Goal: Transaction & Acquisition: Purchase product/service

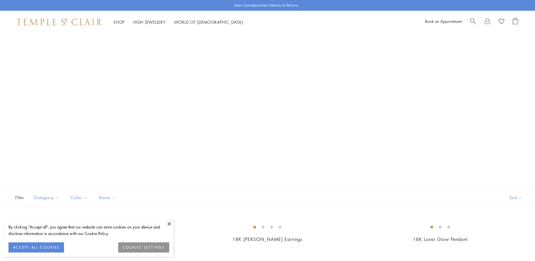
click at [41, 249] on button "ACCEPT ALL COOKIES" at bounding box center [36, 247] width 56 height 10
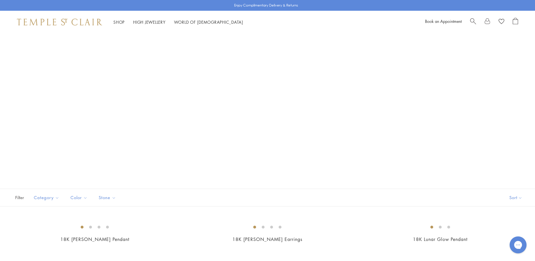
click at [472, 21] on span "Search" at bounding box center [473, 21] width 6 height 6
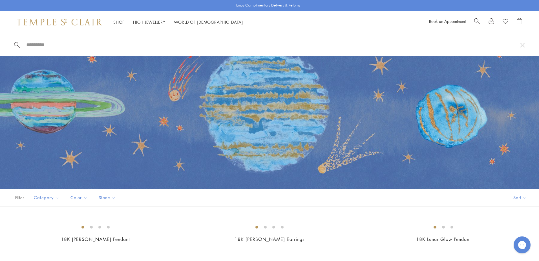
click at [477, 22] on span "Search" at bounding box center [478, 21] width 6 height 6
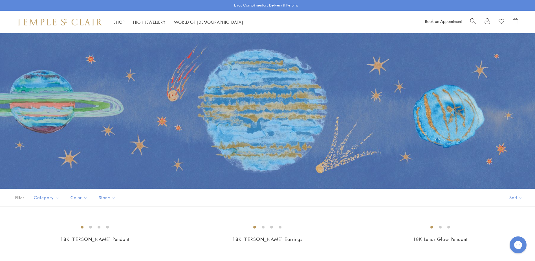
click at [471, 23] on span "Search" at bounding box center [473, 21] width 6 height 6
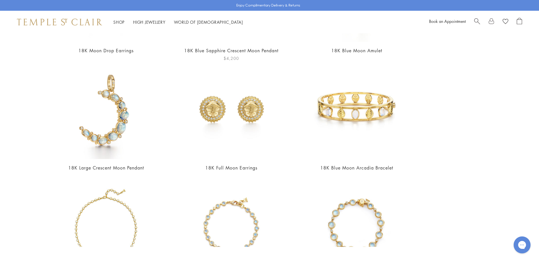
scroll to position [99, 0]
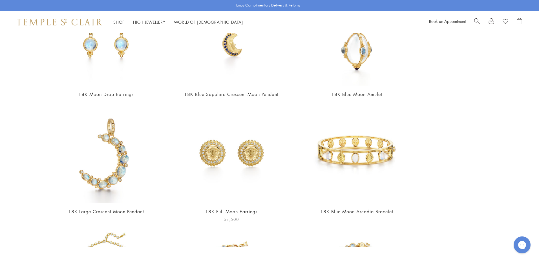
type input "****"
click at [220, 159] on img at bounding box center [231, 153] width 97 height 97
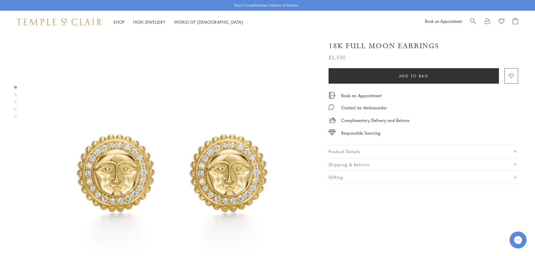
click at [16, 95] on div "Product gallery navigation" at bounding box center [15, 94] width 3 height 3
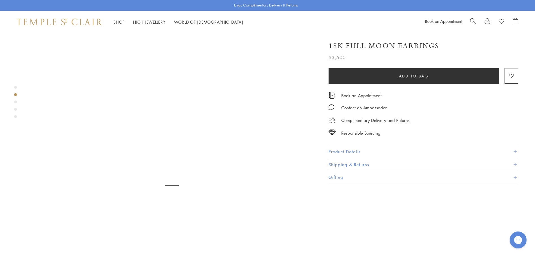
scroll to position [298, 0]
